Goal: Download file/media

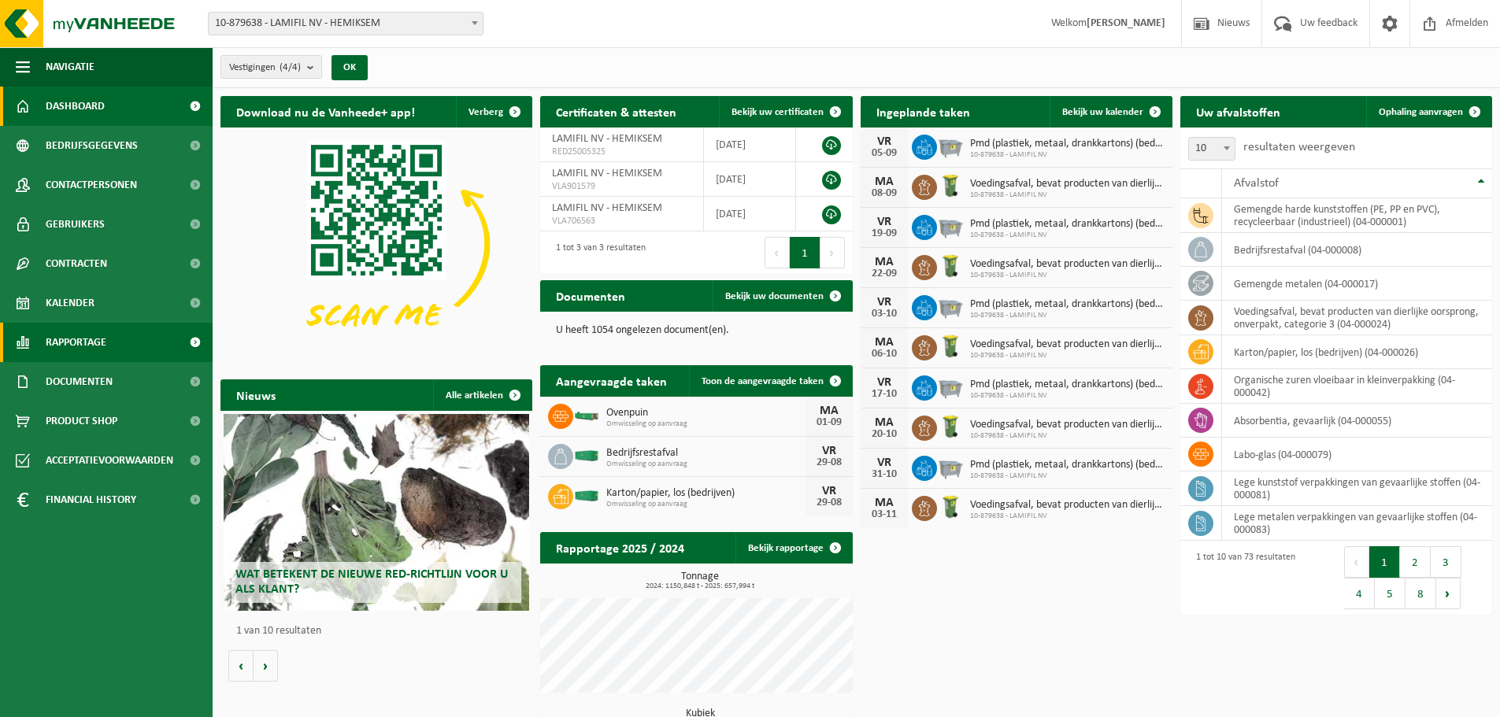
click at [68, 339] on span "Rapportage" at bounding box center [76, 342] width 61 height 39
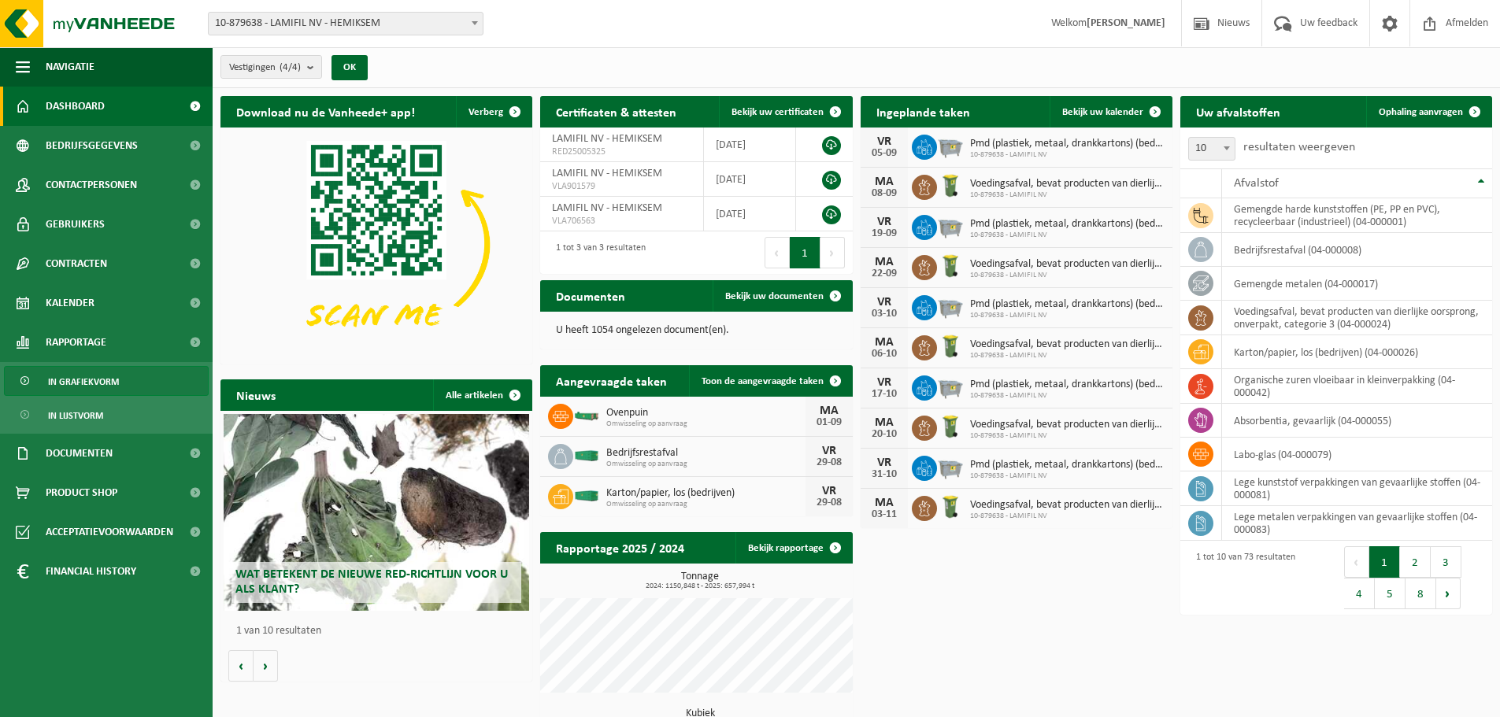
click at [80, 384] on span "In grafiekvorm" at bounding box center [83, 382] width 71 height 30
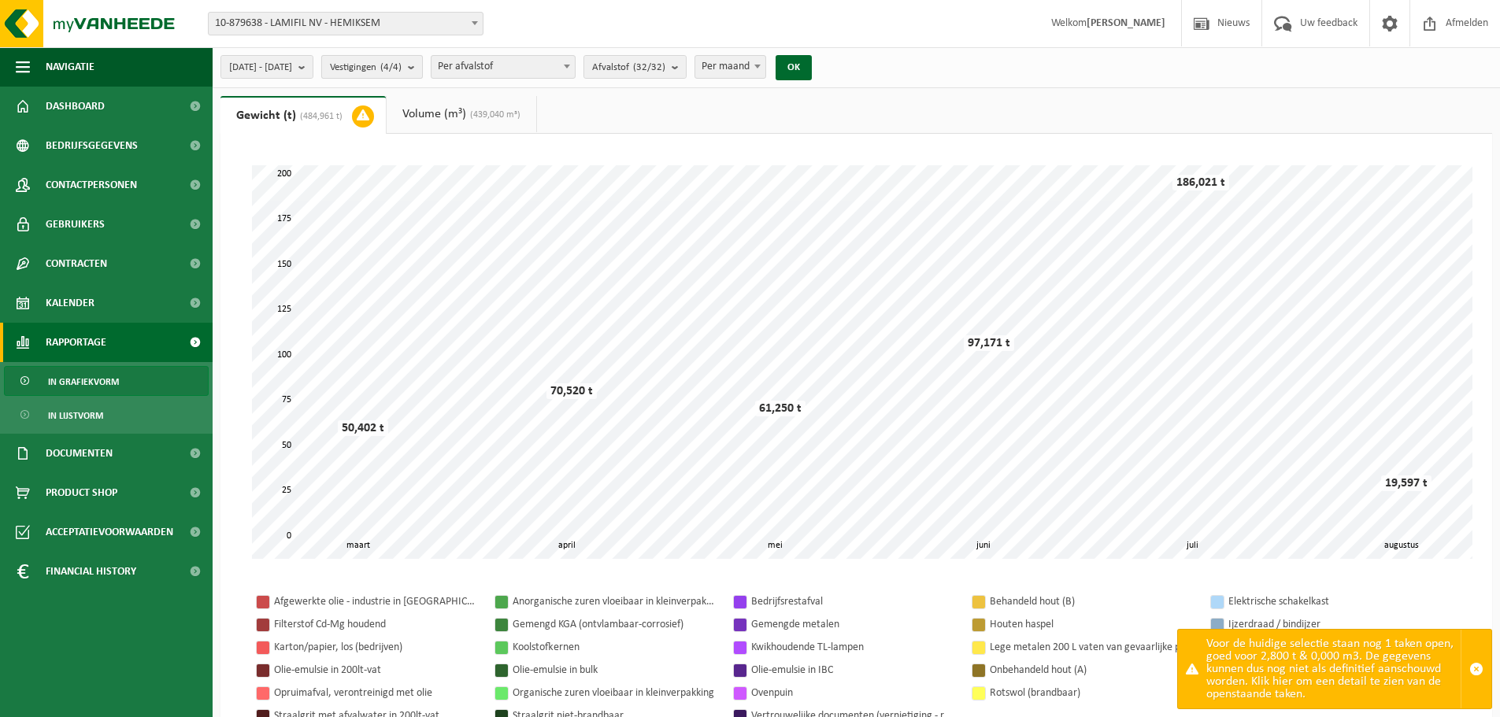
click at [422, 63] on b "submit" at bounding box center [415, 67] width 14 height 22
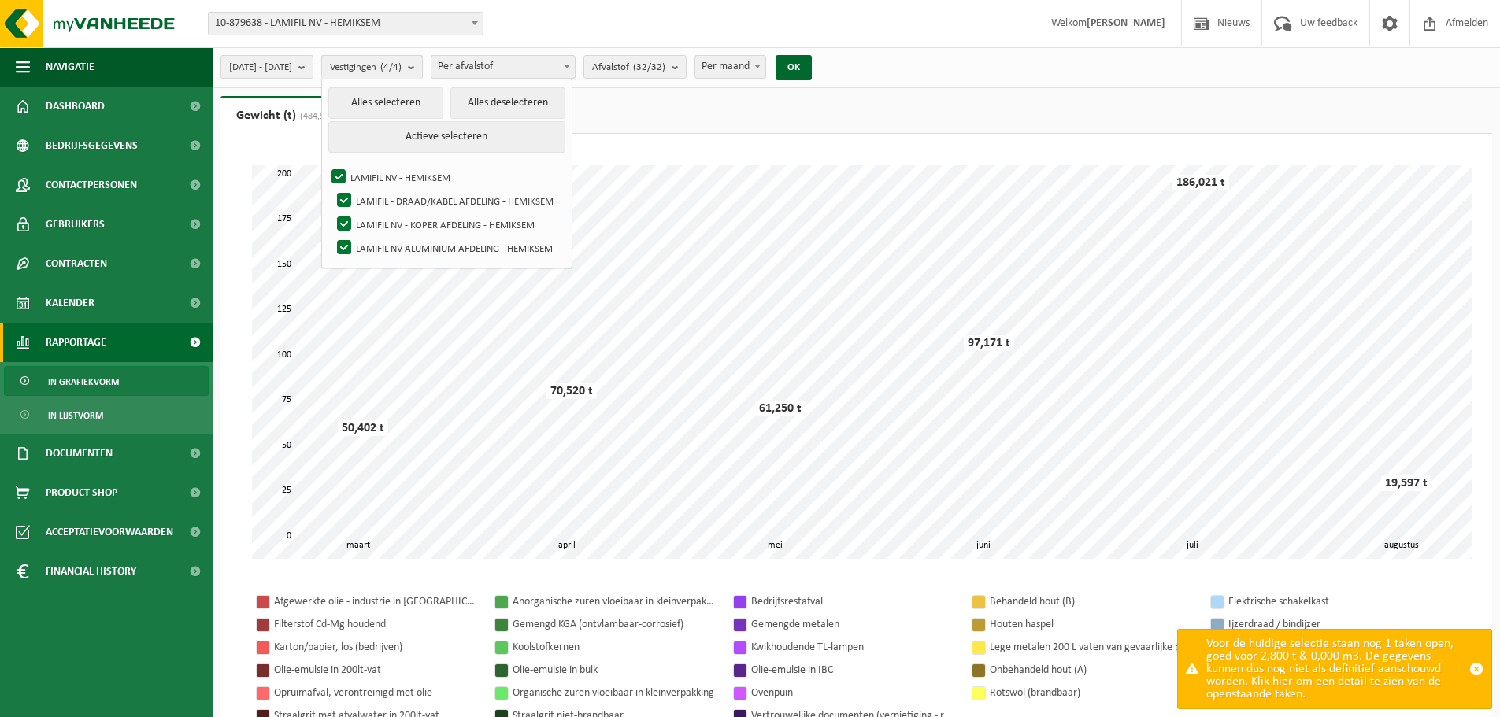
click at [423, 65] on button "Vestigingen (4/4)" at bounding box center [372, 67] width 102 height 24
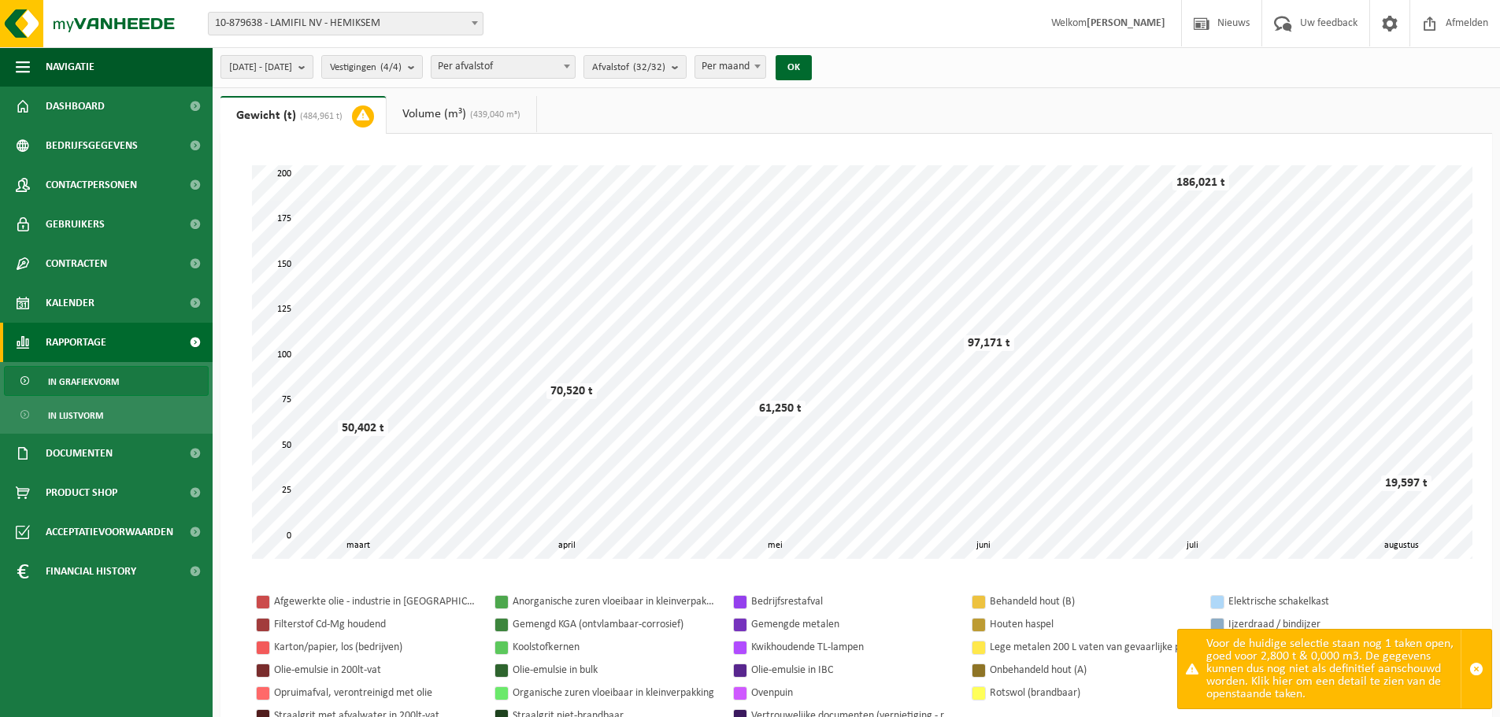
click at [313, 62] on b "submit" at bounding box center [305, 67] width 14 height 22
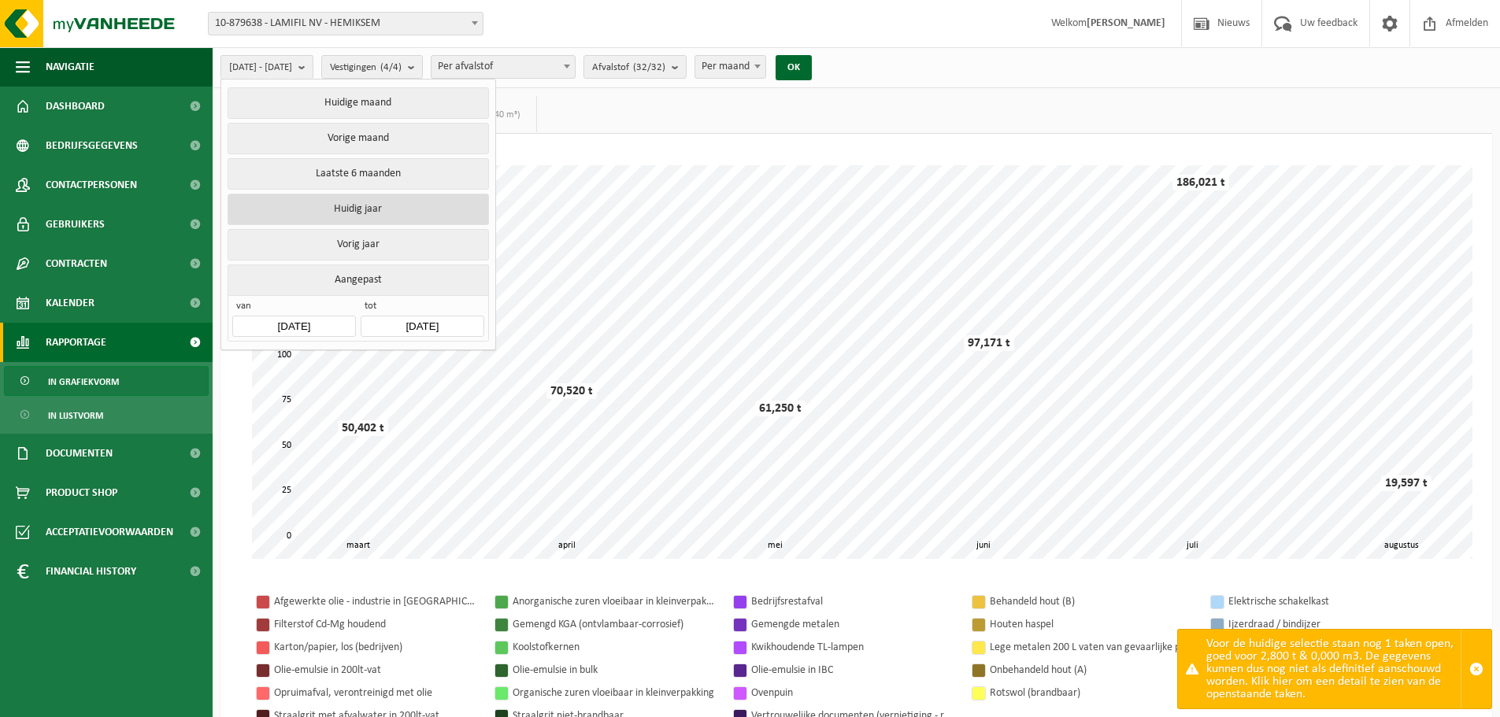
click at [397, 206] on button "Huidig jaar" at bounding box center [358, 209] width 261 height 31
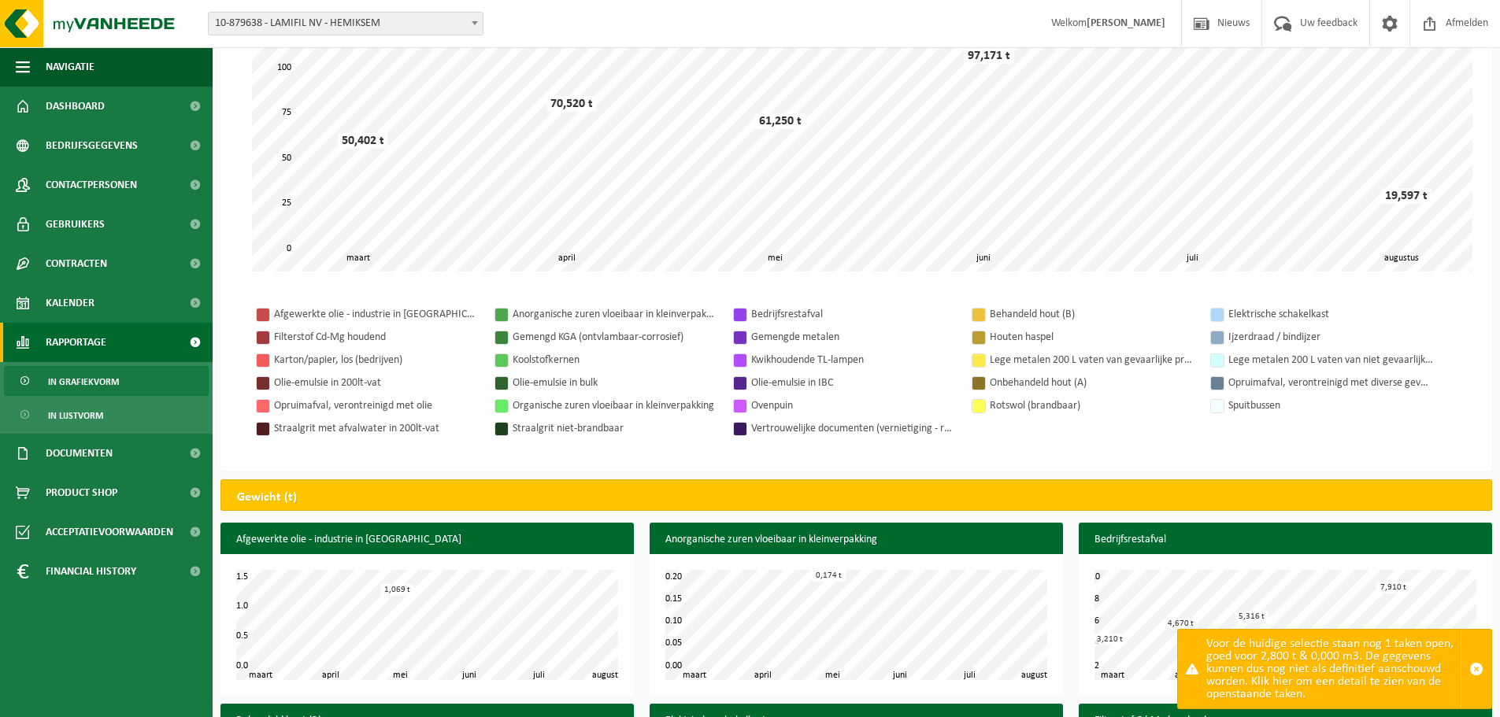
scroll to position [315, 0]
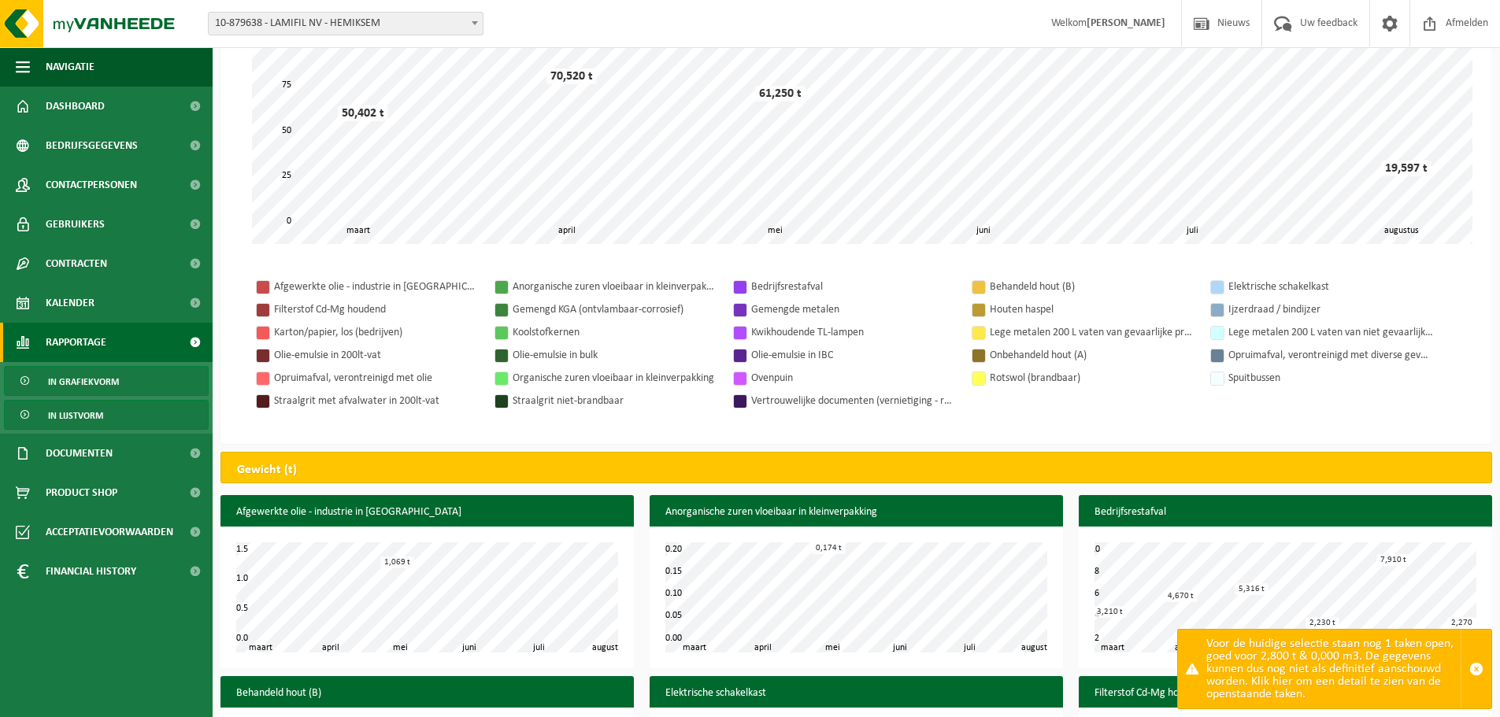
click at [25, 416] on span at bounding box center [26, 416] width 13 height 30
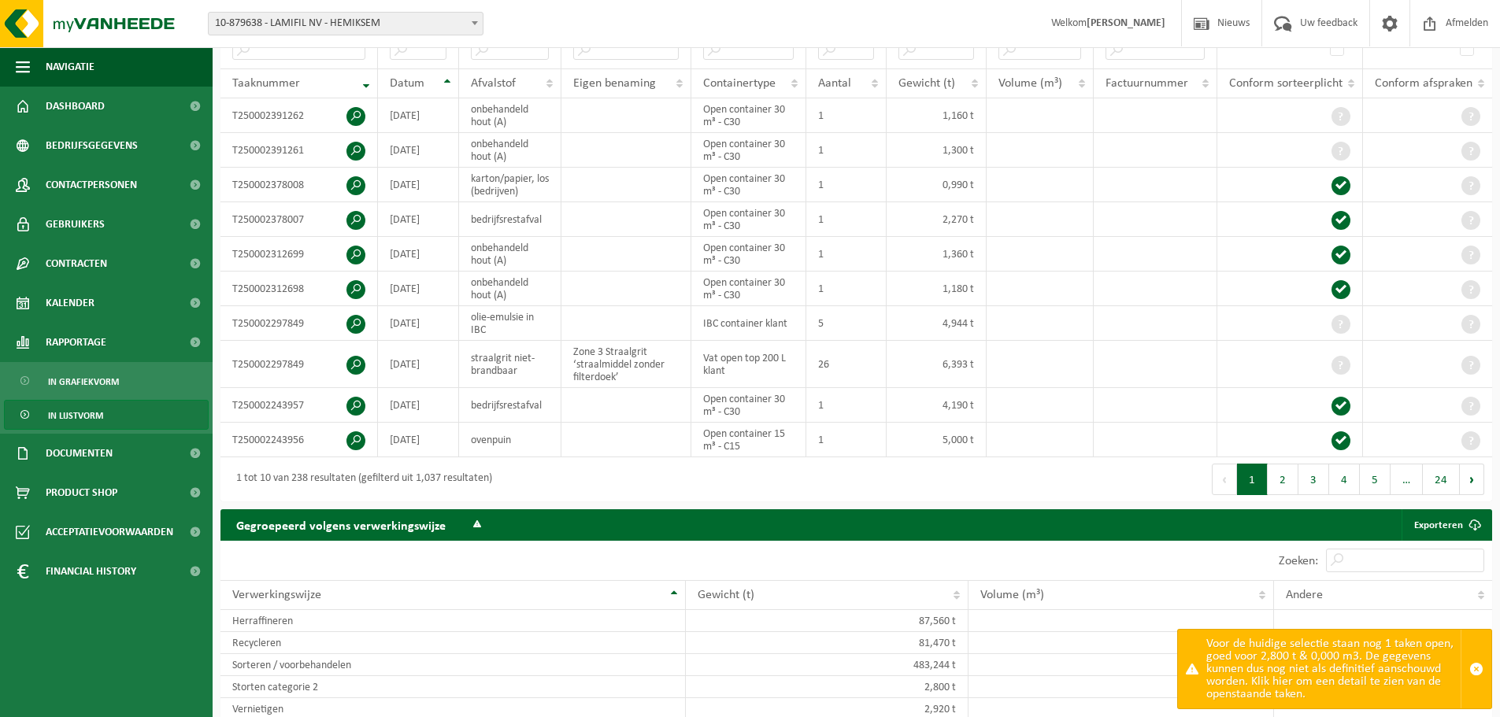
scroll to position [315, 0]
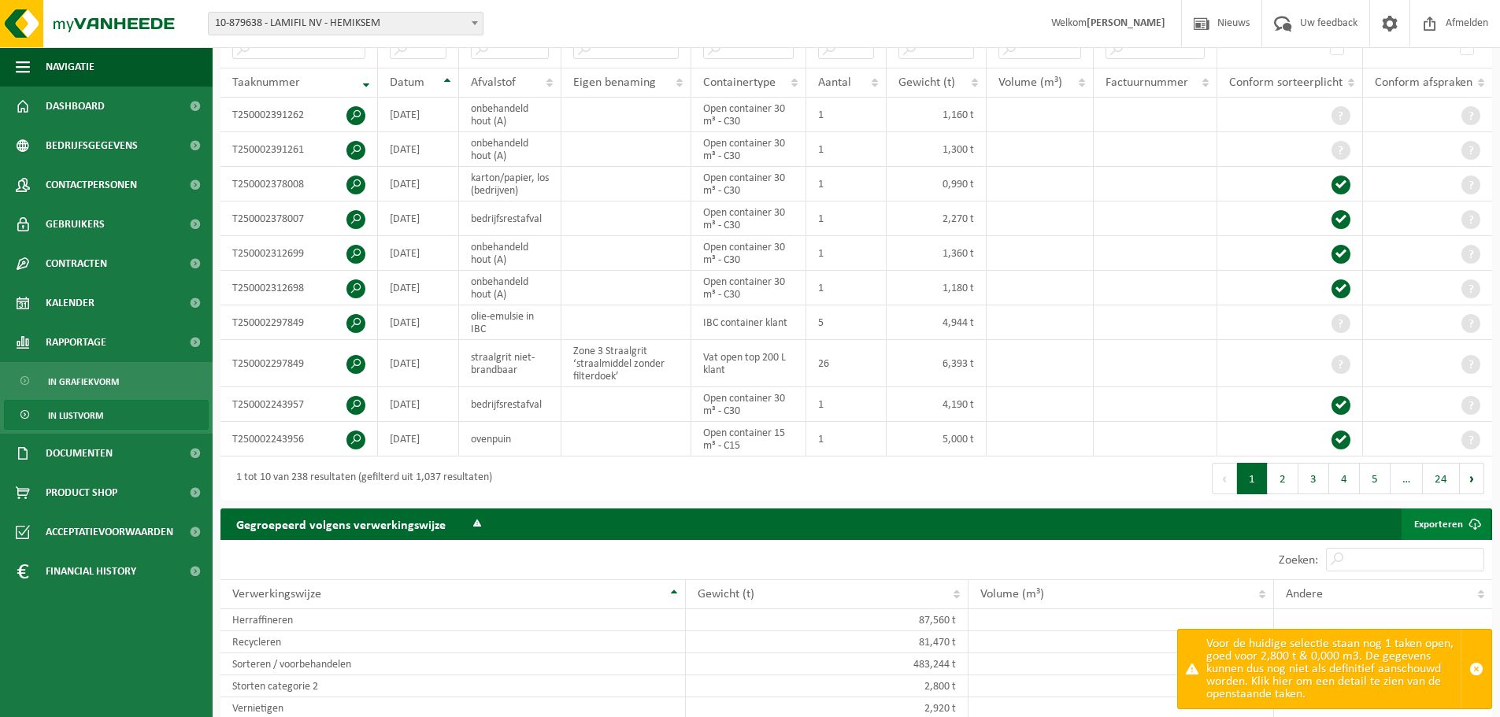
click at [1433, 515] on link "Exporteren" at bounding box center [1446, 524] width 89 height 31
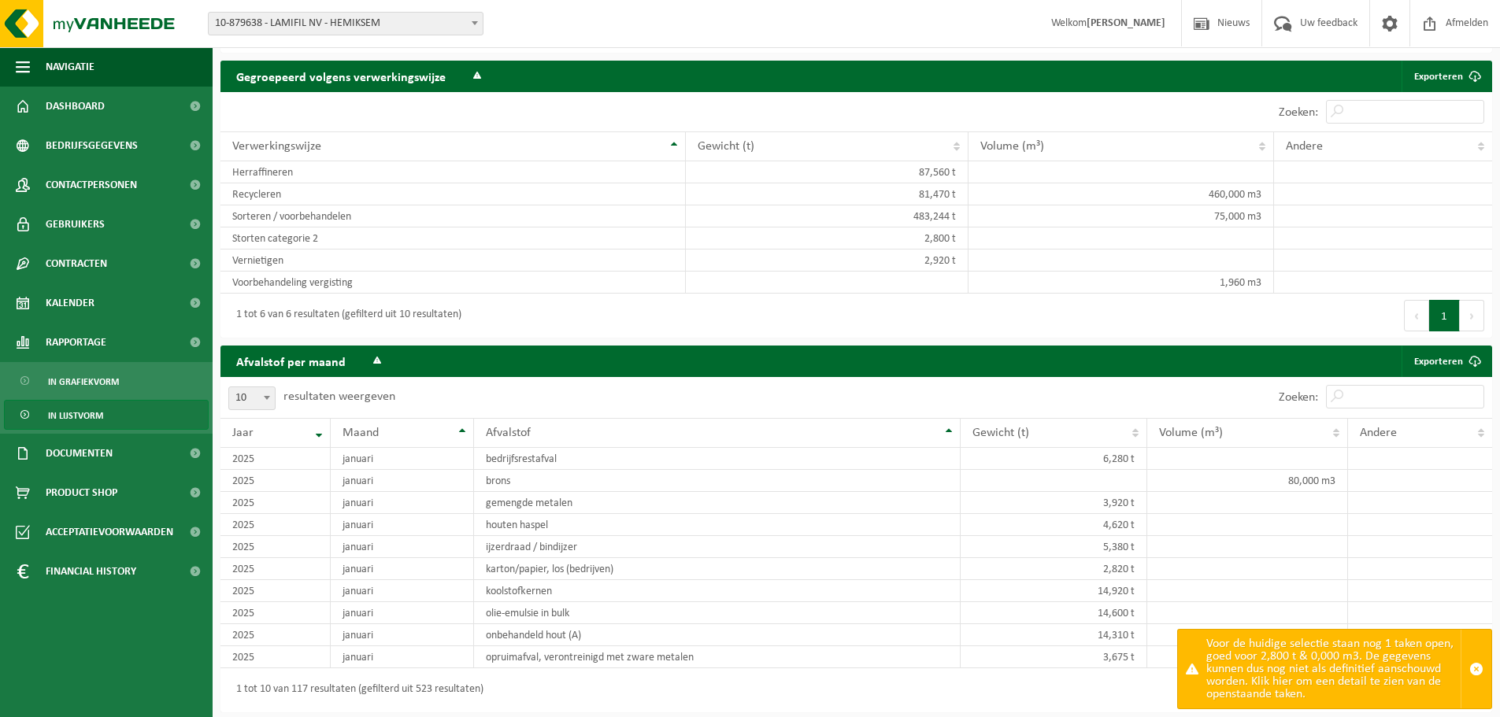
scroll to position [866, 0]
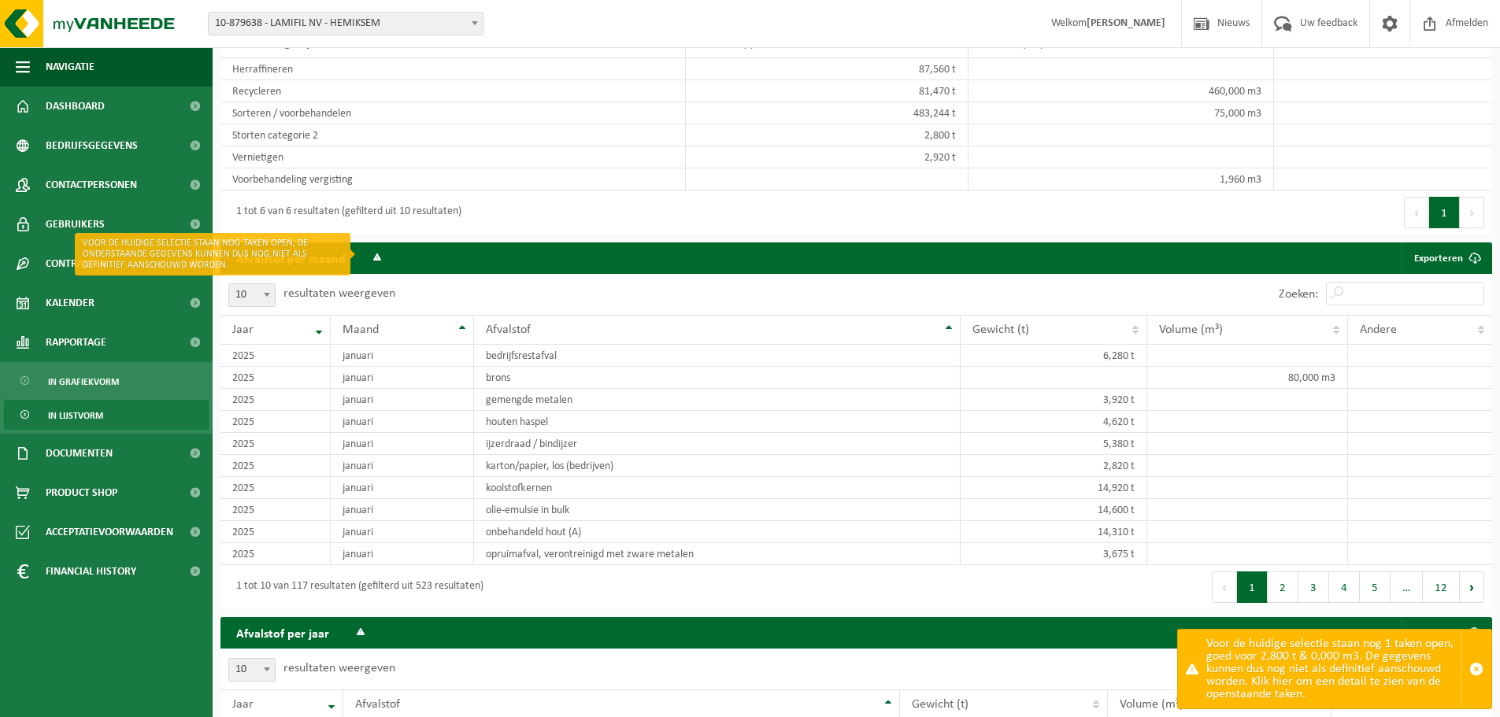
click at [367, 250] on button "submit" at bounding box center [376, 258] width 31 height 31
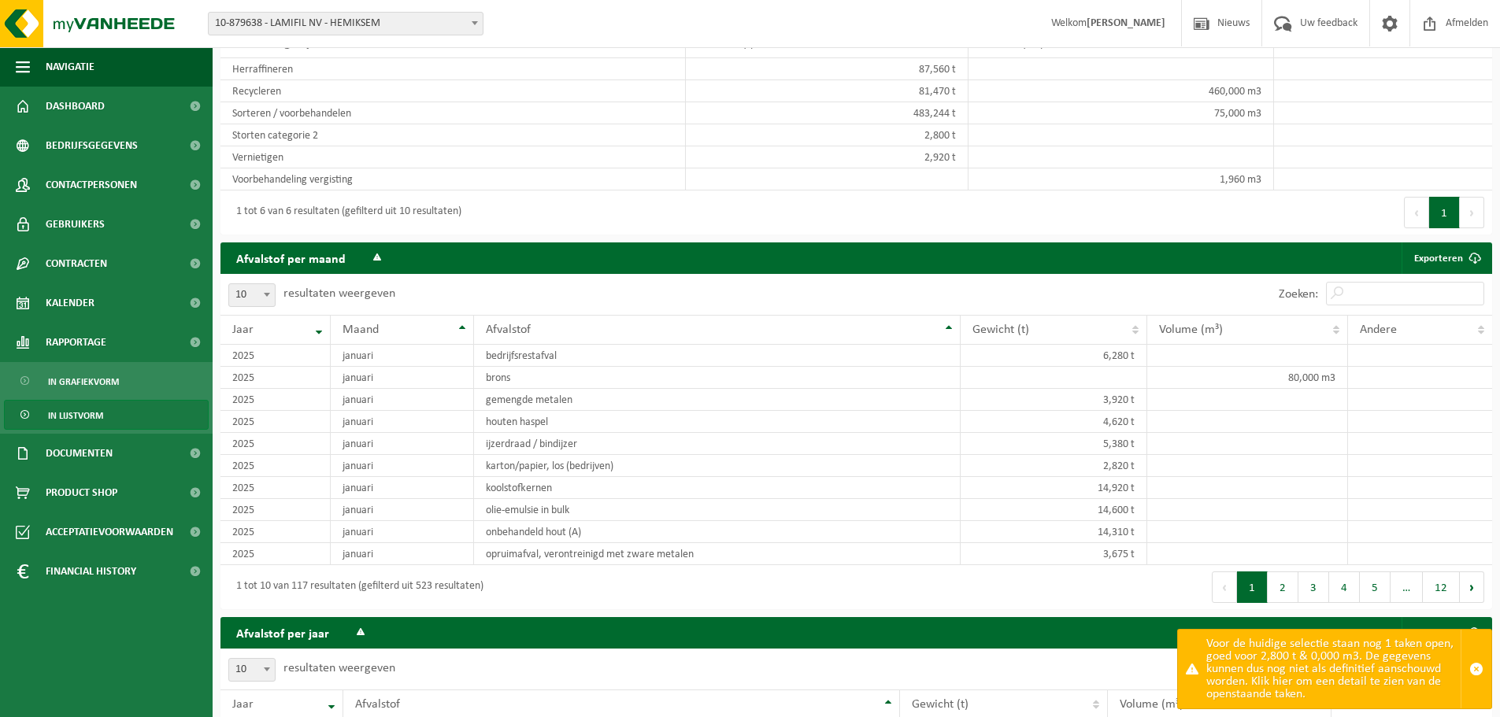
click at [369, 257] on button "submit" at bounding box center [376, 258] width 31 height 31
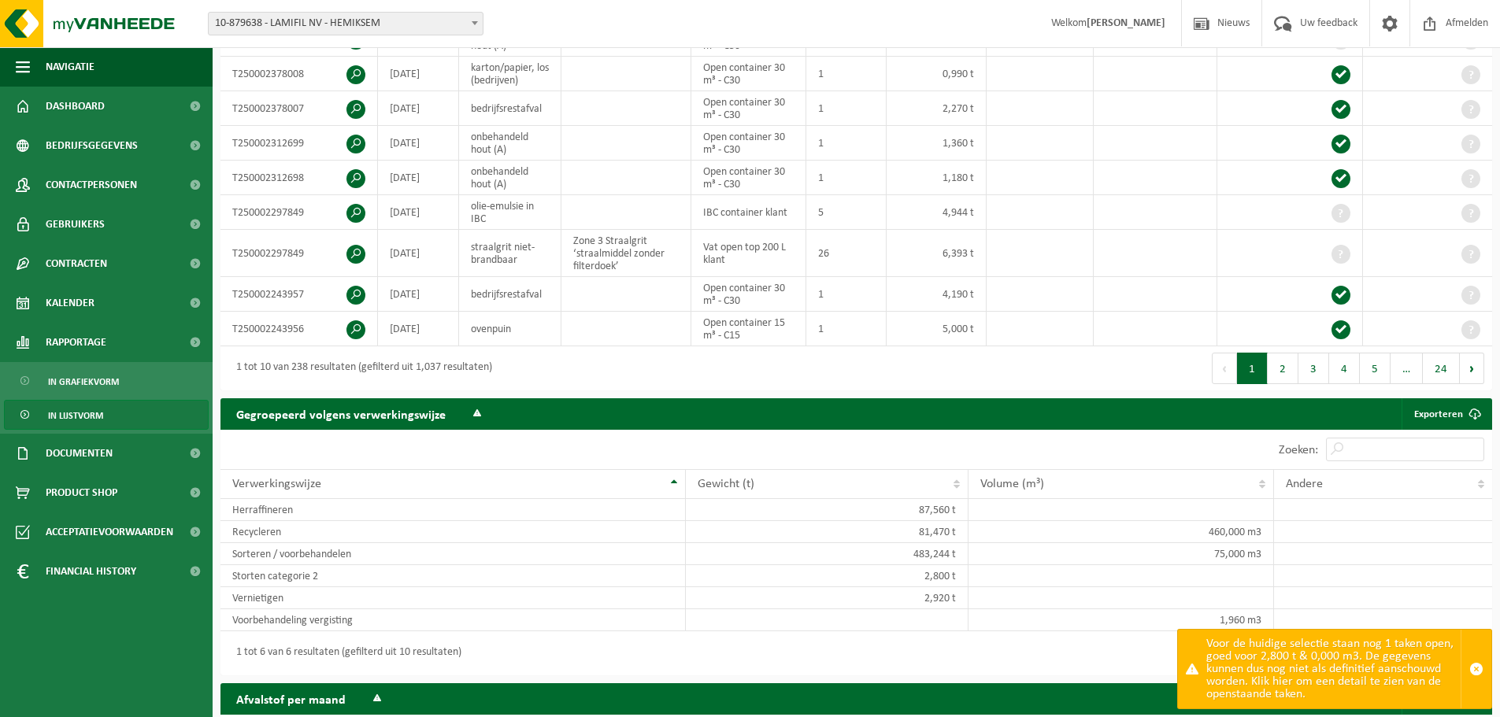
scroll to position [394, 0]
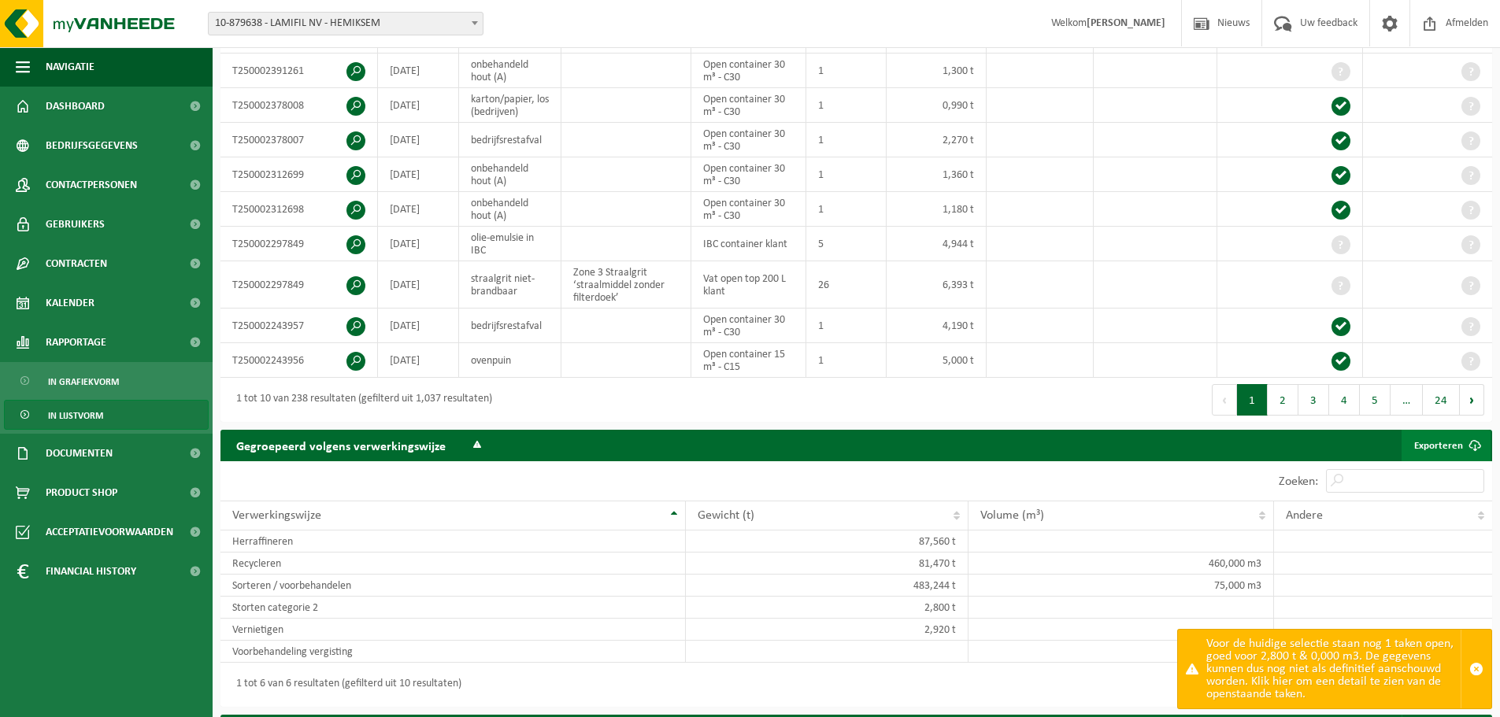
click at [1476, 440] on span at bounding box center [1474, 445] width 31 height 31
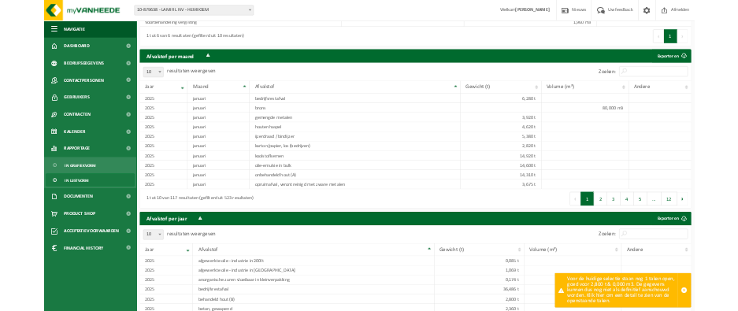
scroll to position [995, 0]
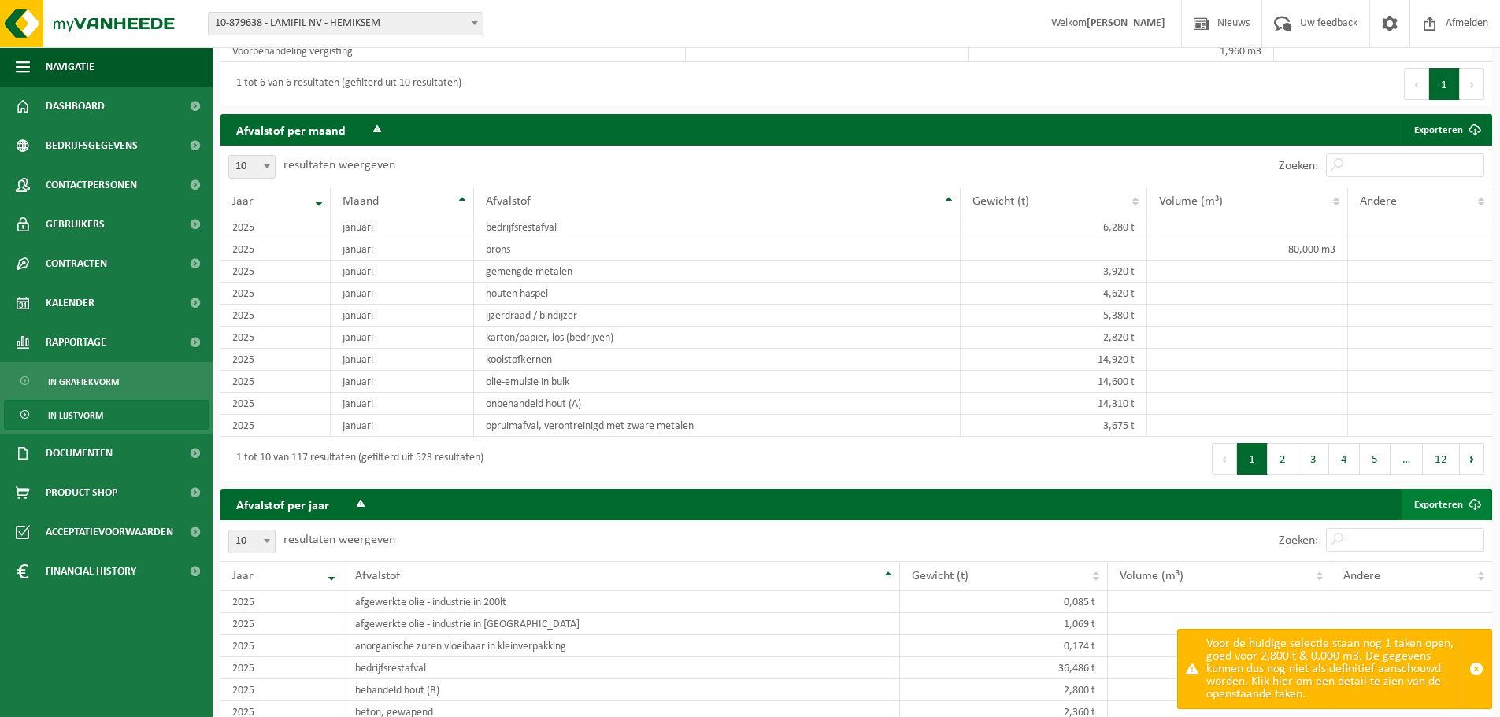
click at [1477, 499] on span at bounding box center [1474, 504] width 31 height 31
